Goal: Obtain resource: Download file/media

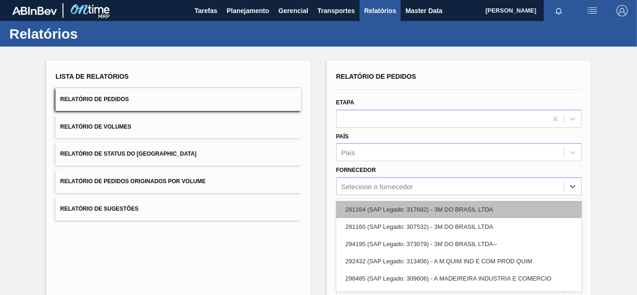
click at [382, 180] on div "option 281164 (SAP Legado: 317682) - 3M DO BRASIL LTDA focused, 1 of 101. 101 r…" at bounding box center [458, 186] width 245 height 18
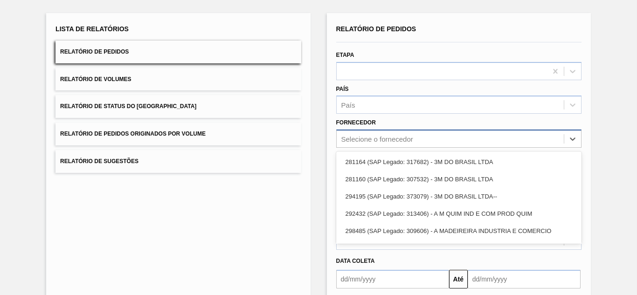
paste input "279493"
type input "279493"
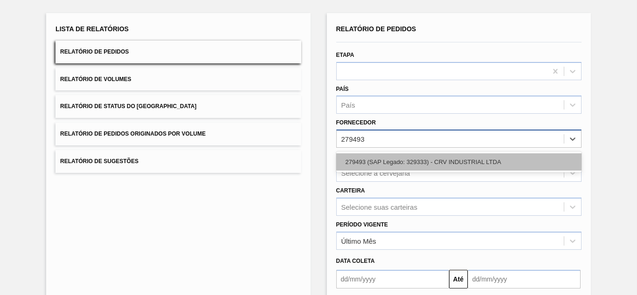
click at [350, 156] on div "279493 (SAP Legado: 329333) - CRV INDUSTRIAL LTDA" at bounding box center [458, 161] width 245 height 17
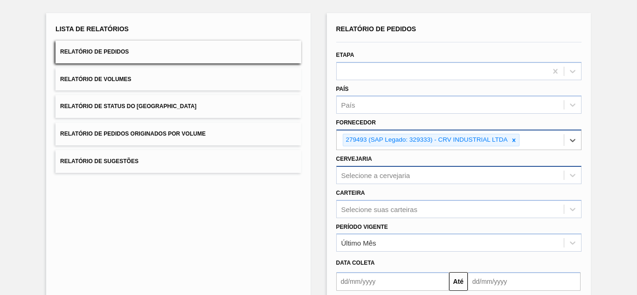
click at [376, 177] on div "Selecione a cervejaria" at bounding box center [458, 175] width 245 height 18
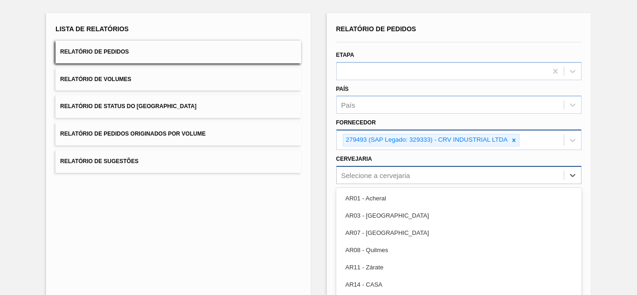
scroll to position [84, 0]
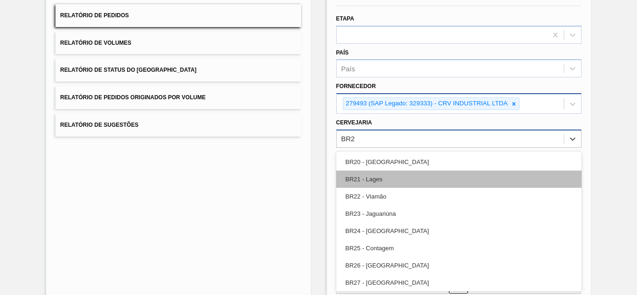
type input "BR20"
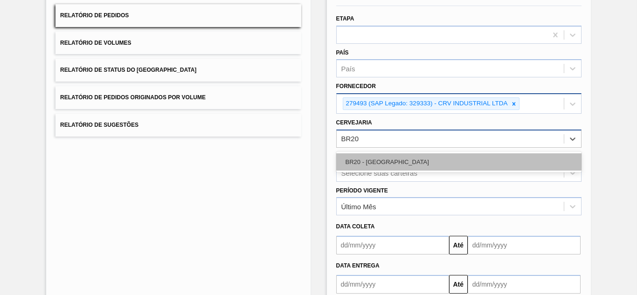
click at [349, 164] on div "BR20 - [GEOGRAPHIC_DATA]" at bounding box center [458, 161] width 245 height 17
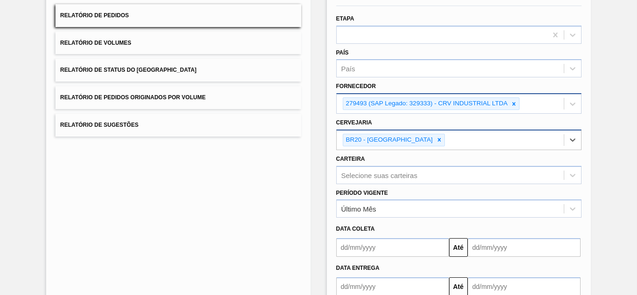
scroll to position [141, 0]
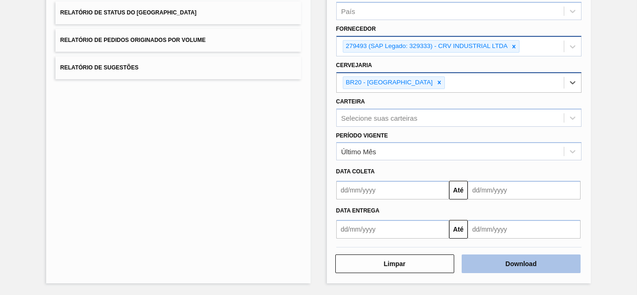
click at [484, 268] on button "Download" at bounding box center [521, 264] width 119 height 19
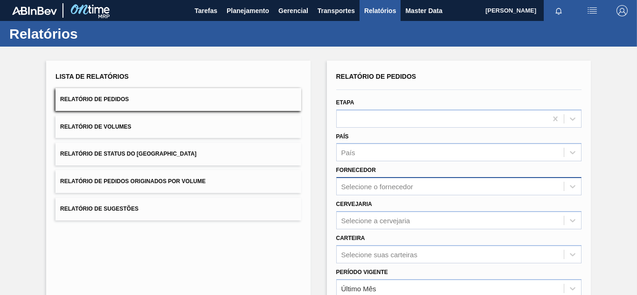
click at [336, 184] on div "Selecione o fornecedor" at bounding box center [458, 186] width 245 height 18
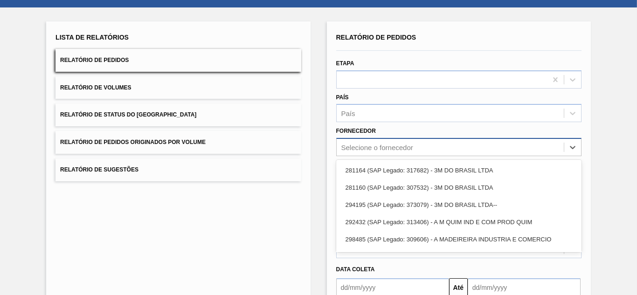
scroll to position [48, 0]
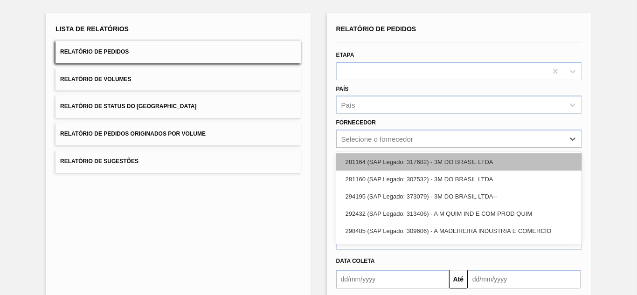
paste input "294687"
type input "294687"
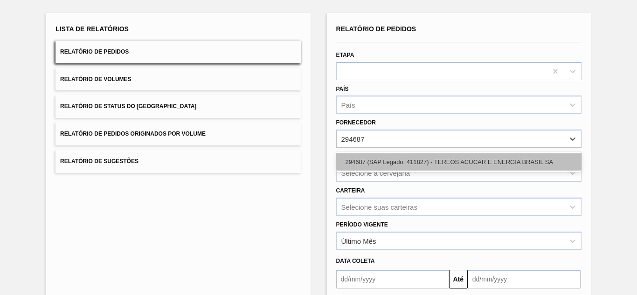
click at [336, 160] on div "294687 (SAP Legado: 411827) - TEREOS ACUCAR E ENERGIA BRASIL SA" at bounding box center [458, 161] width 245 height 17
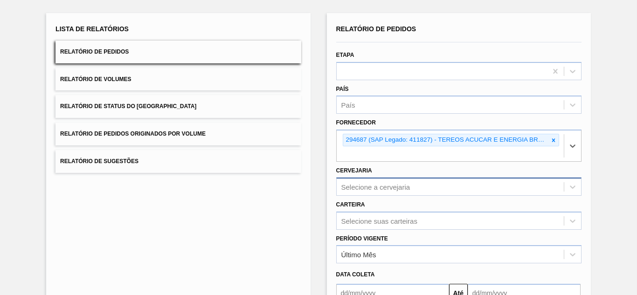
click at [336, 187] on div "Selecione a cervejaria" at bounding box center [458, 187] width 245 height 18
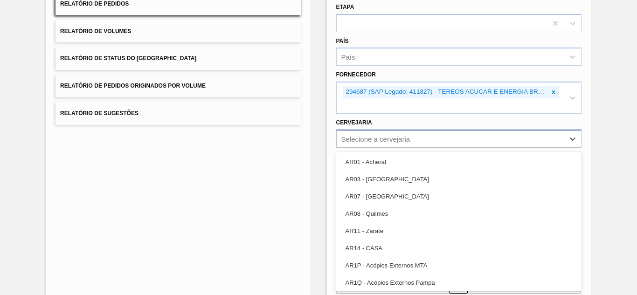
paste input "BR22"
type input "BR22"
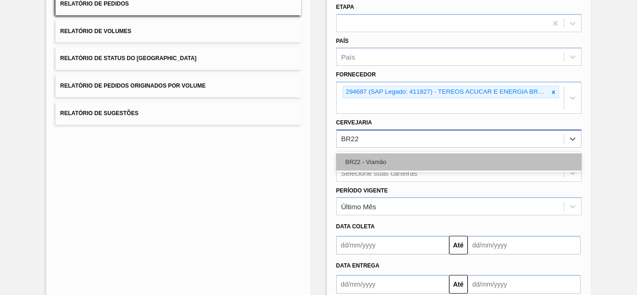
click at [336, 159] on div "BR22 - Viamão" at bounding box center [458, 161] width 245 height 17
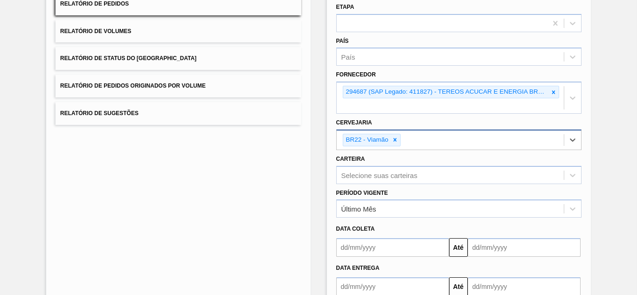
scroll to position [153, 0]
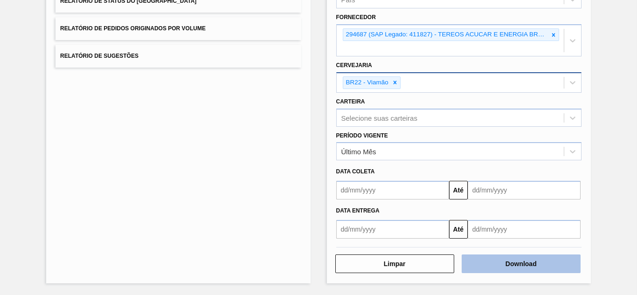
click at [336, 250] on button "Download" at bounding box center [521, 264] width 119 height 19
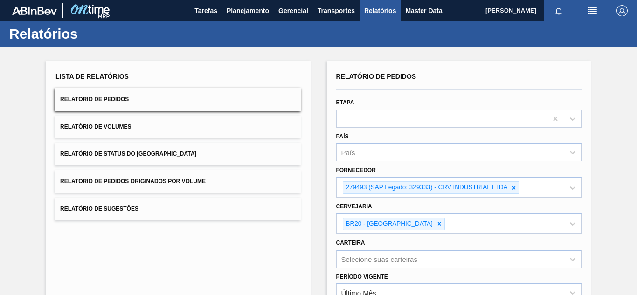
scroll to position [141, 0]
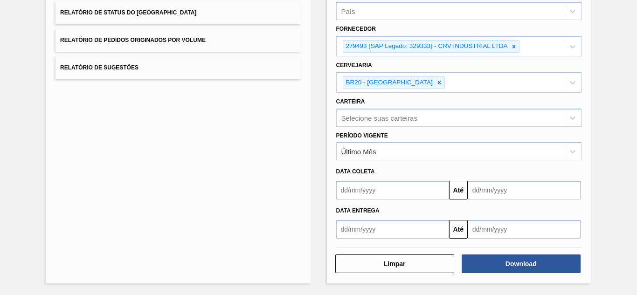
drag, startPoint x: 219, startPoint y: 145, endPoint x: 229, endPoint y: 150, distance: 11.1
click at [219, 145] on div "Lista de Relatórios Relatório de Pedidos Relatório de Volumes Relatório de Stat…" at bounding box center [178, 101] width 264 height 364
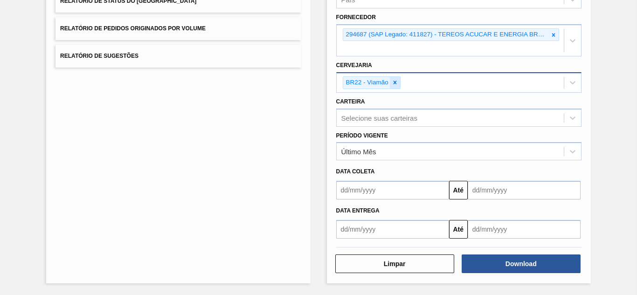
click at [396, 85] on icon at bounding box center [395, 82] width 7 height 7
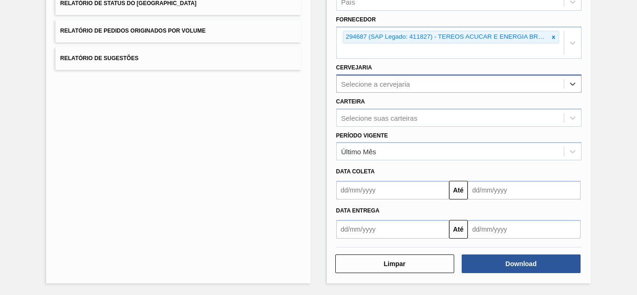
drag, startPoint x: 550, startPoint y: 35, endPoint x: 543, endPoint y: 36, distance: 6.7
click at [550, 35] on icon at bounding box center [553, 37] width 7 height 7
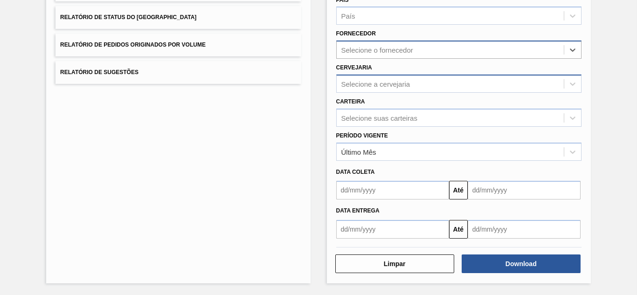
paste input "279725"
type input "279725"
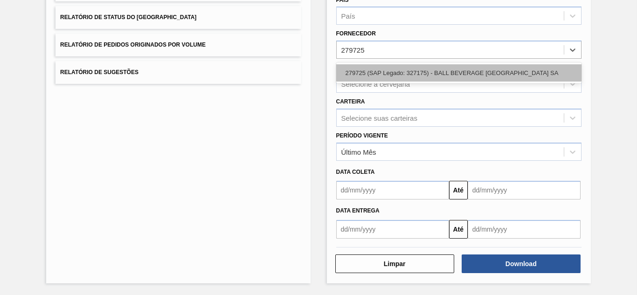
click at [384, 70] on div "279725 (SAP Legado: 327175) - BALL BEVERAGE [GEOGRAPHIC_DATA] SA" at bounding box center [458, 72] width 245 height 17
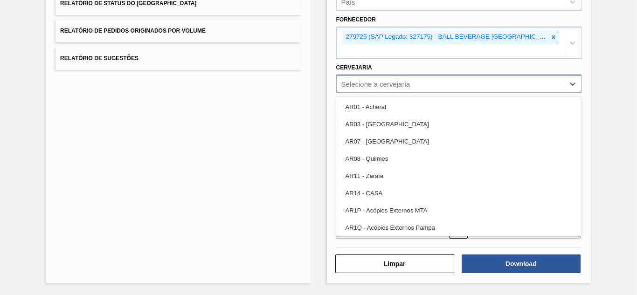
click at [360, 83] on div "Selecione a cervejaria" at bounding box center [375, 84] width 69 height 8
paste input "BR27"
type input "BR27"
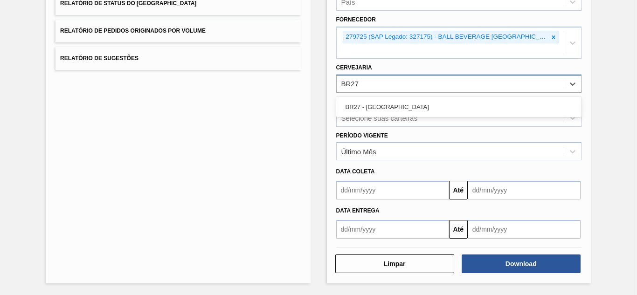
click at [358, 107] on div "BR27 - [GEOGRAPHIC_DATA]" at bounding box center [458, 106] width 245 height 17
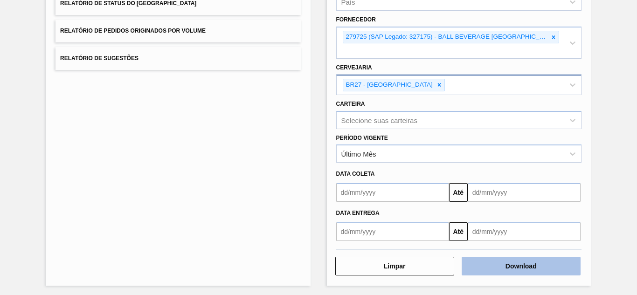
click at [469, 258] on button "Download" at bounding box center [521, 266] width 119 height 19
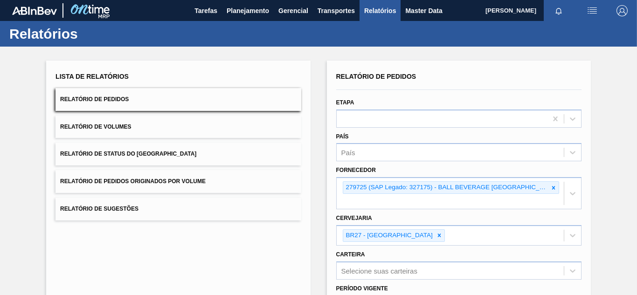
click at [436, 232] on icon at bounding box center [439, 235] width 7 height 7
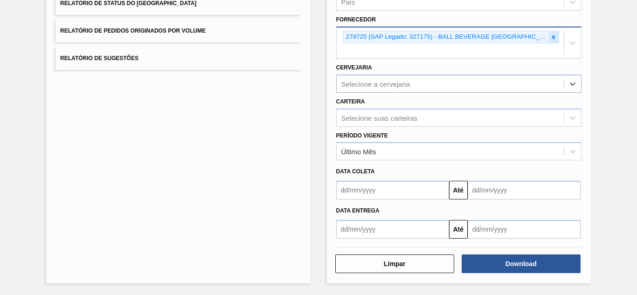
click at [552, 36] on icon at bounding box center [553, 36] width 3 height 3
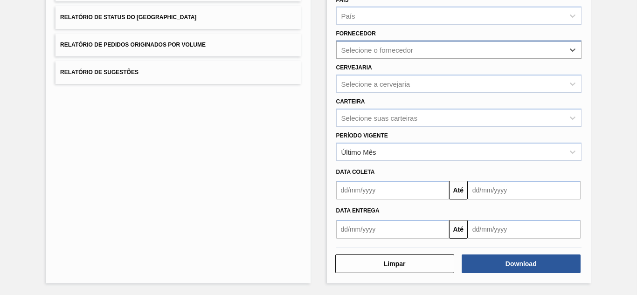
paste input "280304"
type input "280304"
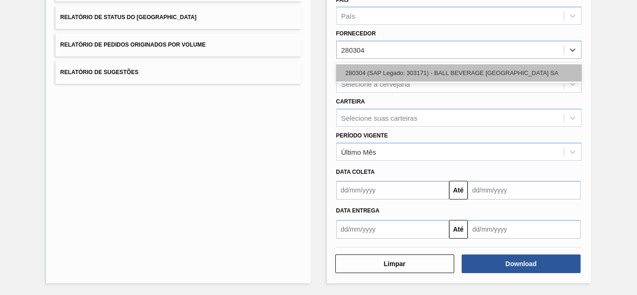
click at [381, 75] on div "280304 (SAP Legado: 303171) - BALL BEVERAGE [GEOGRAPHIC_DATA] SA" at bounding box center [458, 72] width 245 height 17
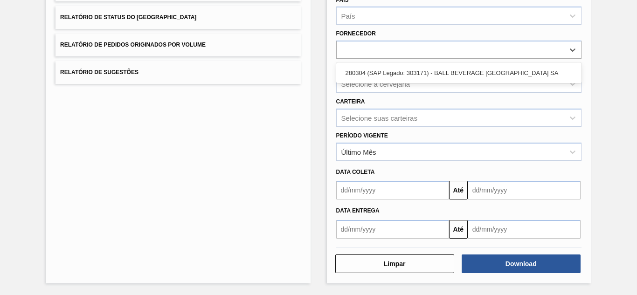
scroll to position [151, 0]
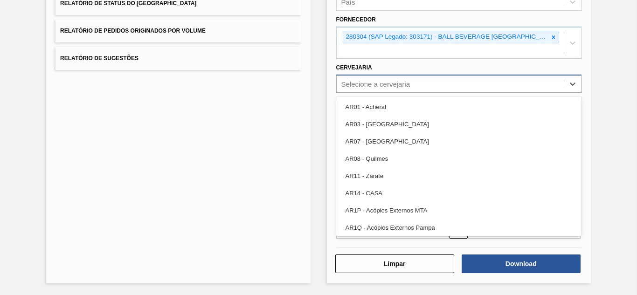
click at [376, 82] on div "Selecione a cervejaria" at bounding box center [375, 84] width 69 height 8
paste input "BR26"
type input "BR26"
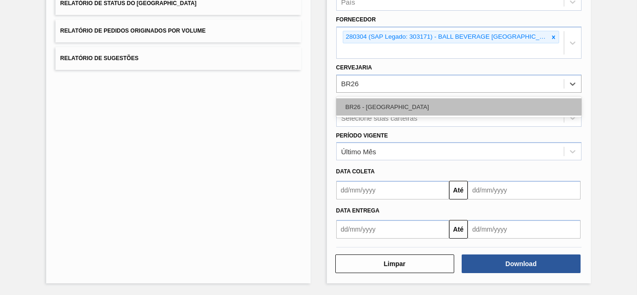
click at [358, 99] on div "BR26 - [GEOGRAPHIC_DATA]" at bounding box center [458, 106] width 245 height 17
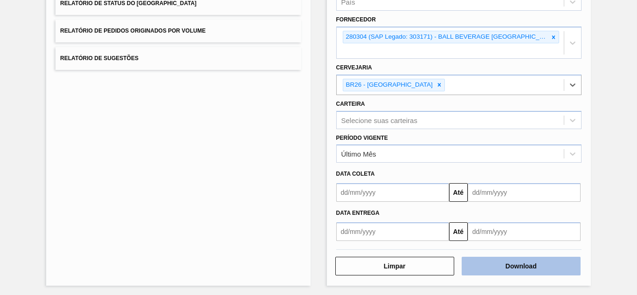
click at [486, 262] on button "Download" at bounding box center [521, 266] width 119 height 19
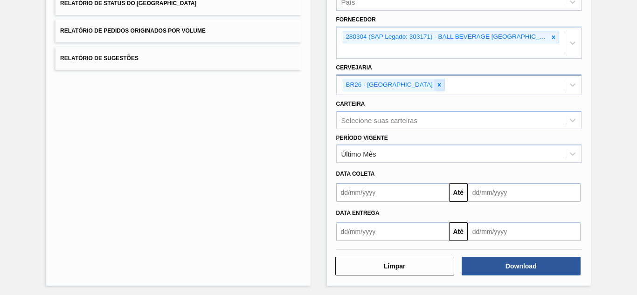
click at [438, 86] on icon at bounding box center [439, 84] width 3 height 3
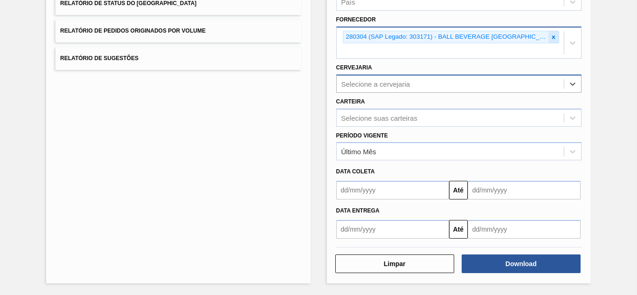
click at [552, 38] on icon at bounding box center [553, 36] width 3 height 3
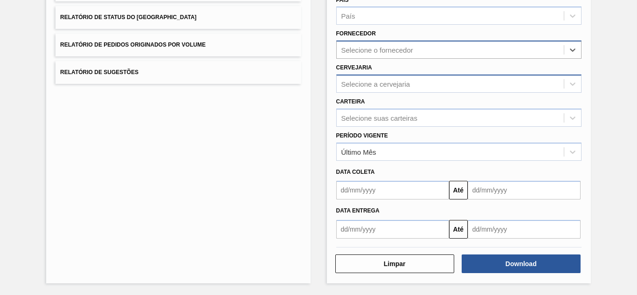
paste input "289877"
type input "289877"
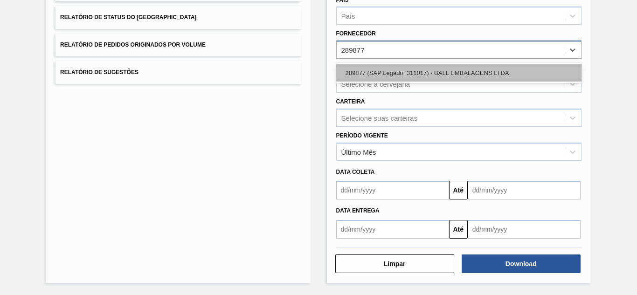
click at [377, 70] on div "289877 (SAP Legado: 311017) - BALL EMBALAGENS LTDA" at bounding box center [458, 72] width 245 height 17
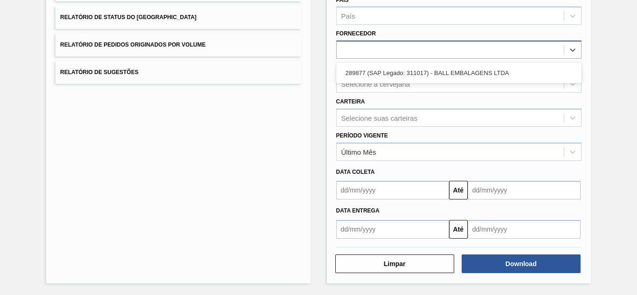
scroll to position [139, 0]
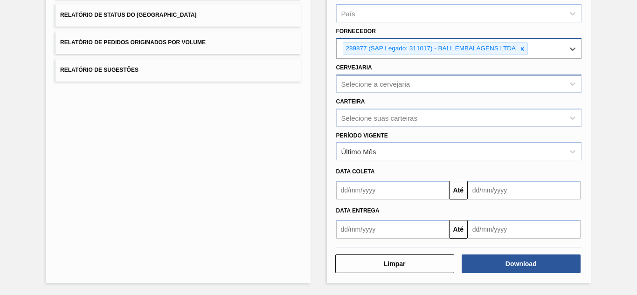
click at [376, 84] on div "Selecione a cervejaria" at bounding box center [375, 84] width 69 height 8
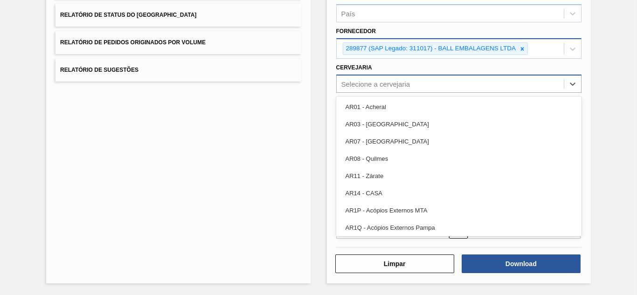
paste input "BR23"
type input "BR23"
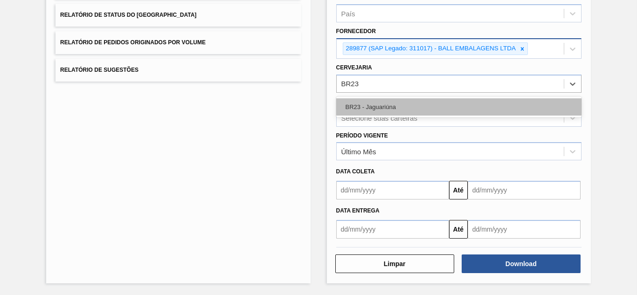
click at [365, 104] on div "BR23 - Jaguariúna" at bounding box center [458, 106] width 245 height 17
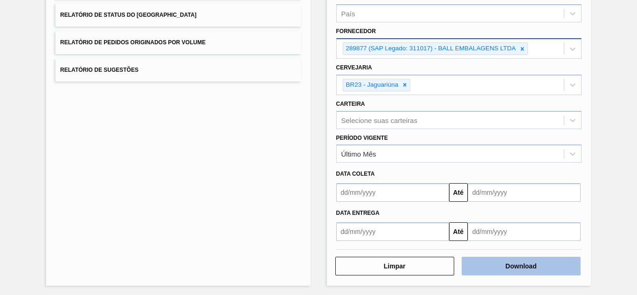
click at [503, 266] on button "Download" at bounding box center [521, 266] width 119 height 19
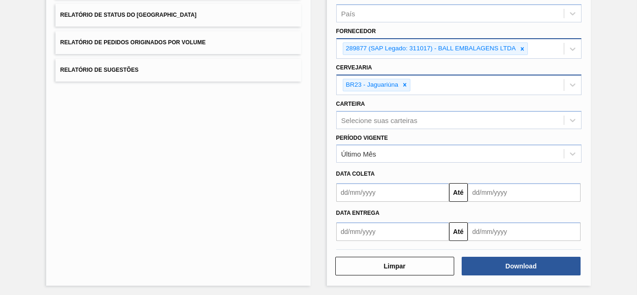
drag, startPoint x: 404, startPoint y: 87, endPoint x: 457, endPoint y: 76, distance: 53.4
click at [404, 86] on icon at bounding box center [405, 85] width 7 height 7
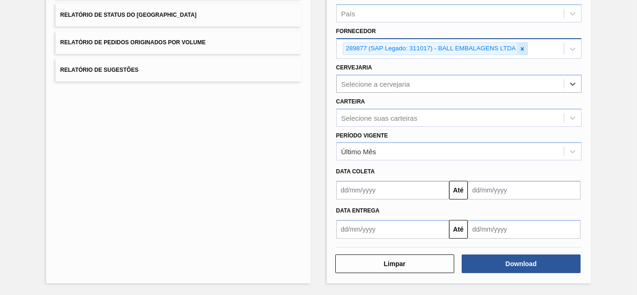
click at [520, 49] on icon at bounding box center [522, 49] width 7 height 7
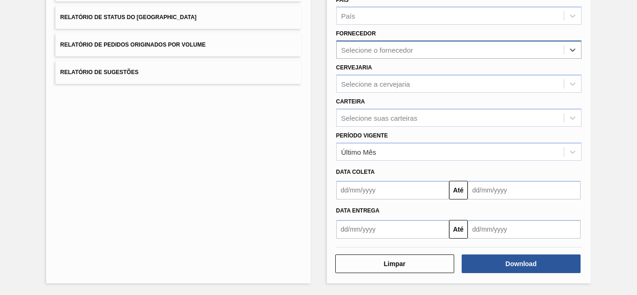
paste input "279611"
type input "279611"
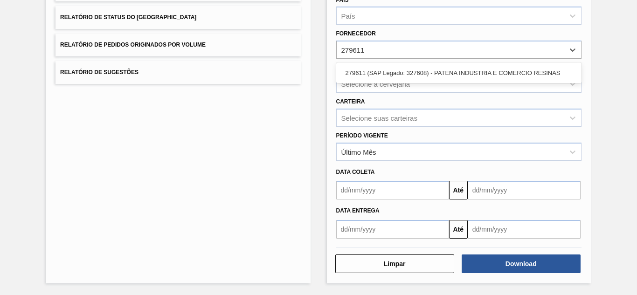
click at [361, 69] on div "279611 (SAP Legado: 327608) - PATENA INDUSTRIA E COMERCIO RESINAS" at bounding box center [458, 72] width 245 height 17
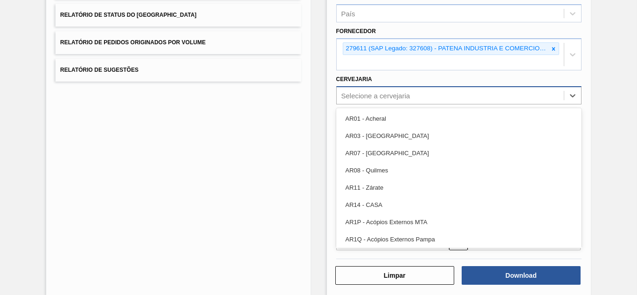
click at [369, 94] on div "Selecione a cervejaria" at bounding box center [375, 95] width 69 height 8
paste input "BR22"
type input "BR22"
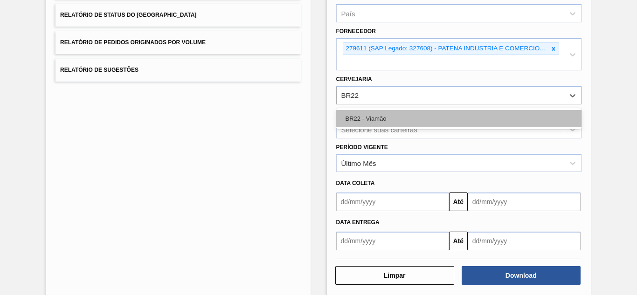
click at [348, 122] on div "BR22 - Viamão" at bounding box center [458, 118] width 245 height 17
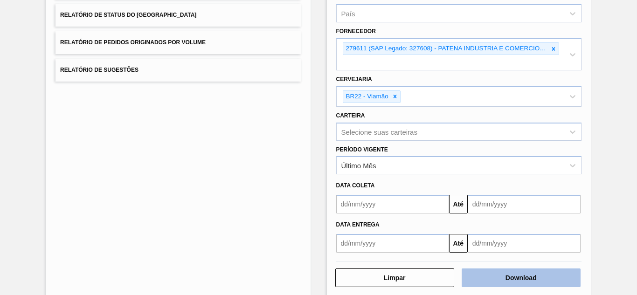
click at [492, 276] on button "Download" at bounding box center [521, 278] width 119 height 19
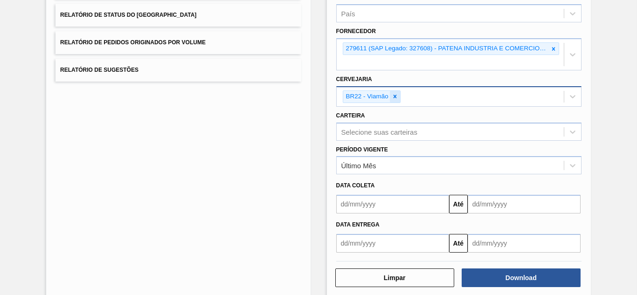
click at [394, 96] on icon at bounding box center [395, 96] width 3 height 3
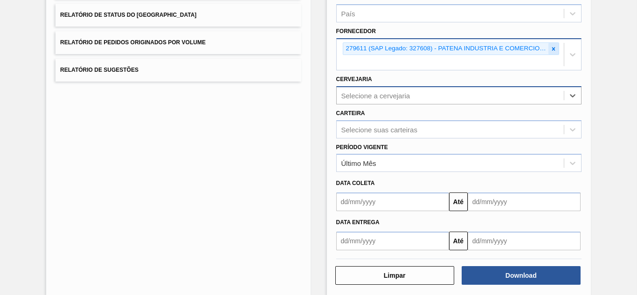
click at [555, 50] on icon at bounding box center [553, 49] width 7 height 7
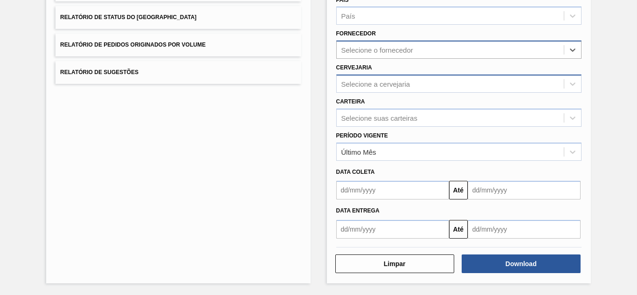
paste input "262302"
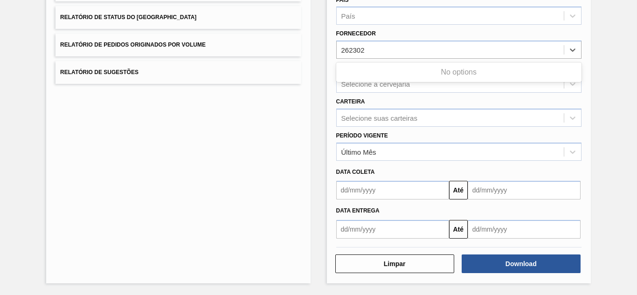
type input "262302"
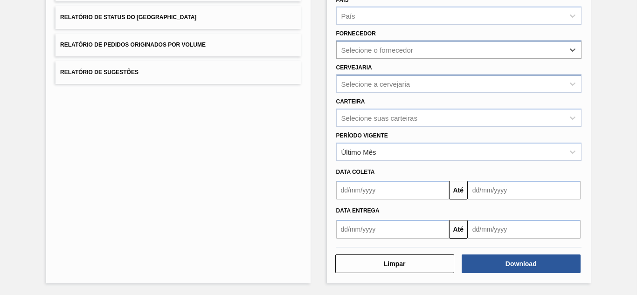
click at [352, 51] on div "Selecione o fornecedor" at bounding box center [377, 50] width 72 height 8
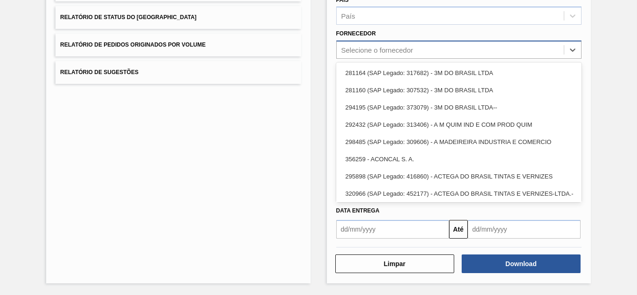
paste input "262302"
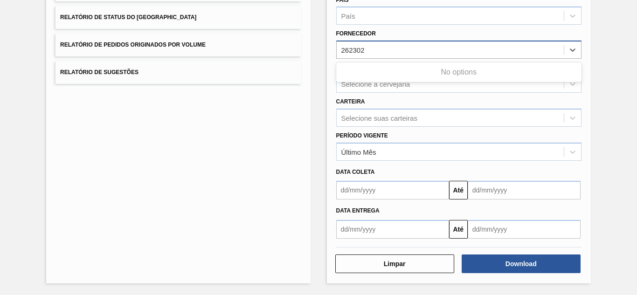
type input "262302"
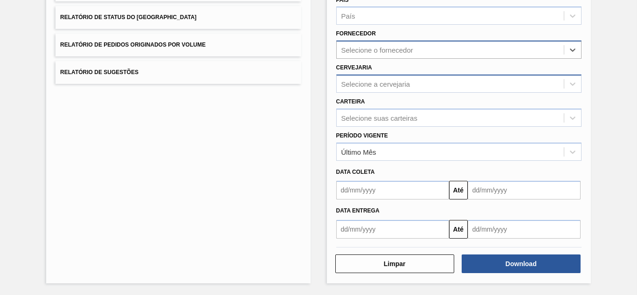
paste input "262302"
type input "262302"
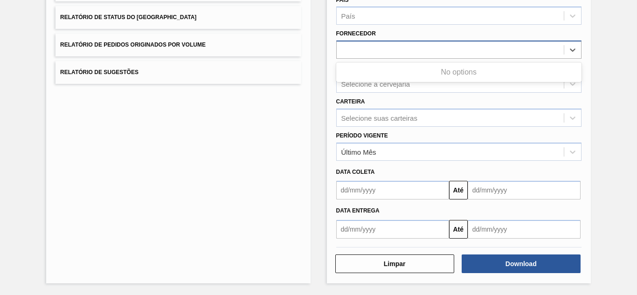
click at [376, 48] on div "262302" at bounding box center [450, 50] width 227 height 14
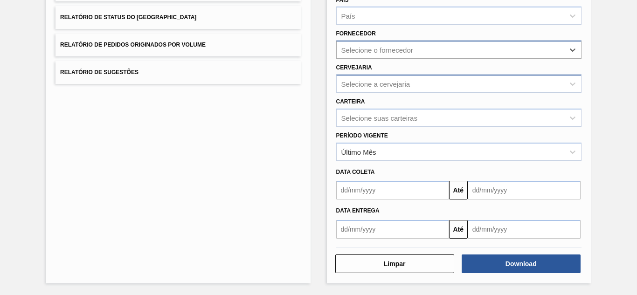
paste input "262302"
type input "262302"
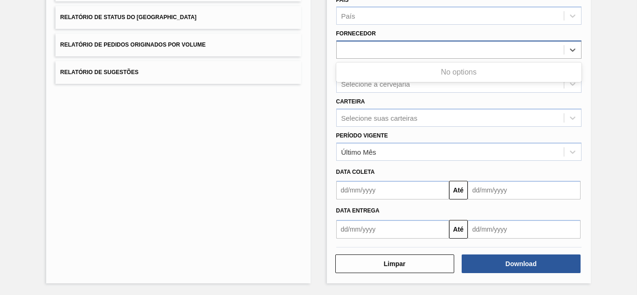
click at [376, 48] on div "262302" at bounding box center [450, 50] width 227 height 14
